Goal: Check status: Check status

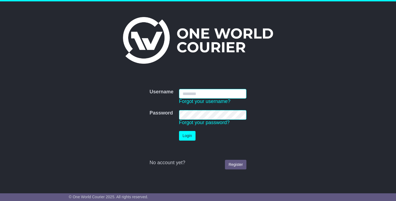
click at [203, 95] on input "Username" at bounding box center [213, 94] width 68 height 10
type input "**********"
click at [179, 131] on button "Login" at bounding box center [187, 136] width 17 height 10
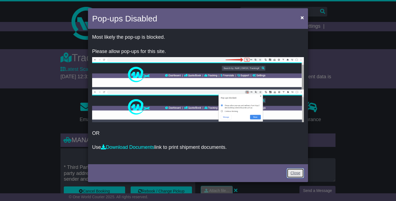
click at [292, 174] on link "Close" at bounding box center [295, 174] width 17 height 10
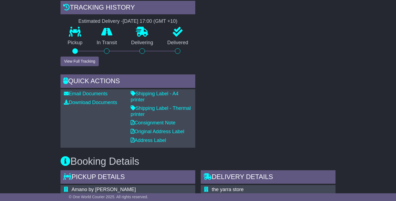
scroll to position [204, 0]
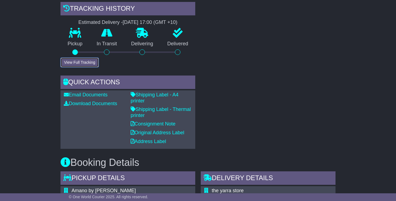
click at [74, 62] on button "View Full Tracking" at bounding box center [80, 63] width 38 height 10
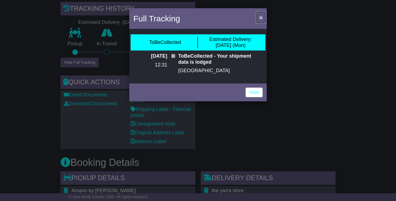
click at [264, 23] on button "×" at bounding box center [261, 17] width 9 height 11
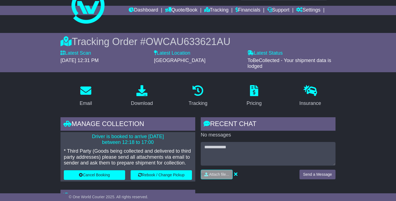
scroll to position [17, 0]
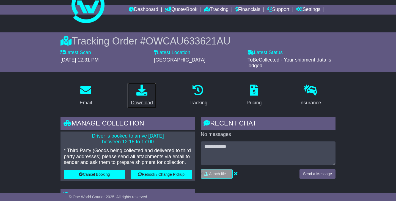
click at [145, 94] on icon at bounding box center [141, 90] width 11 height 11
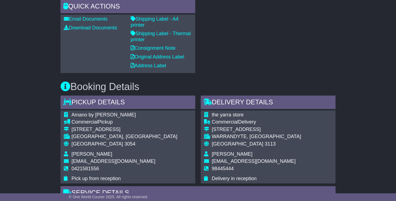
scroll to position [281, 0]
click at [155, 50] on link "Consignment Note" at bounding box center [153, 48] width 45 height 6
click at [162, 50] on link "Consignment Note" at bounding box center [153, 48] width 45 height 6
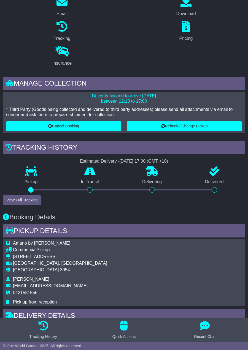
scroll to position [0, 0]
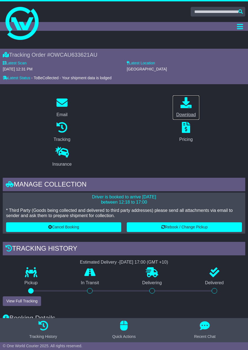
click at [184, 108] on icon at bounding box center [185, 102] width 11 height 11
